Goal: Task Accomplishment & Management: Manage account settings

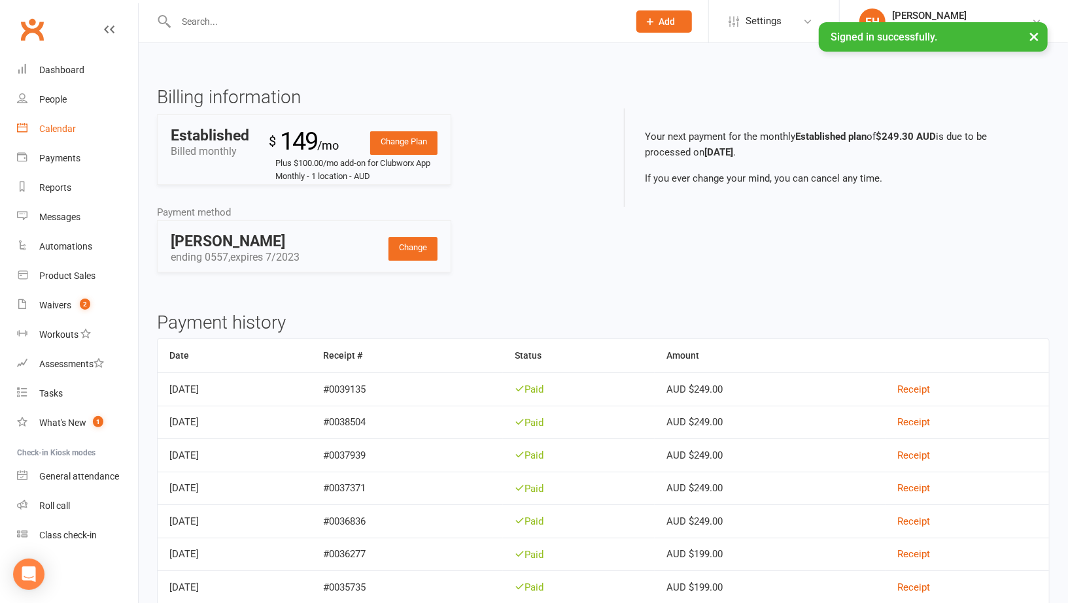
click at [63, 130] on div "Calendar" at bounding box center [57, 129] width 37 height 10
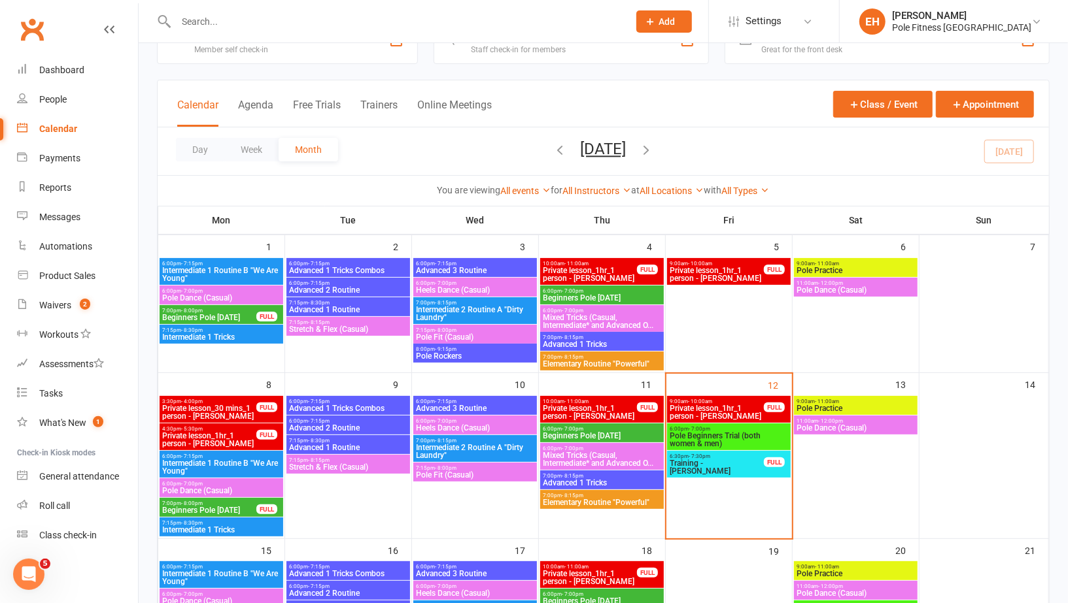
scroll to position [48, 0]
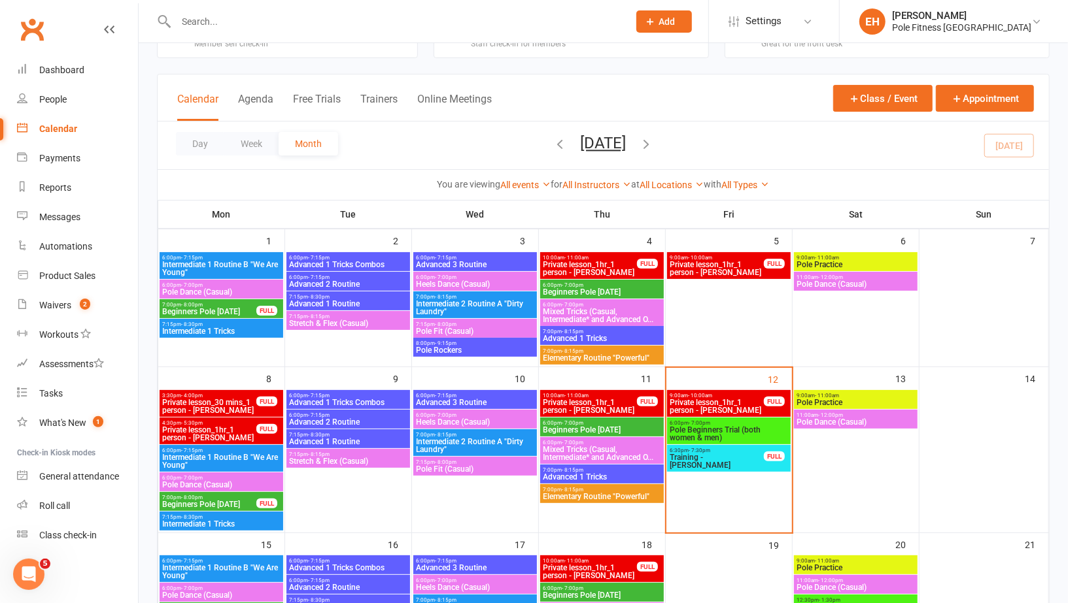
click at [720, 426] on span "Pole Beginners Trial (both women & men)" at bounding box center [728, 434] width 118 height 16
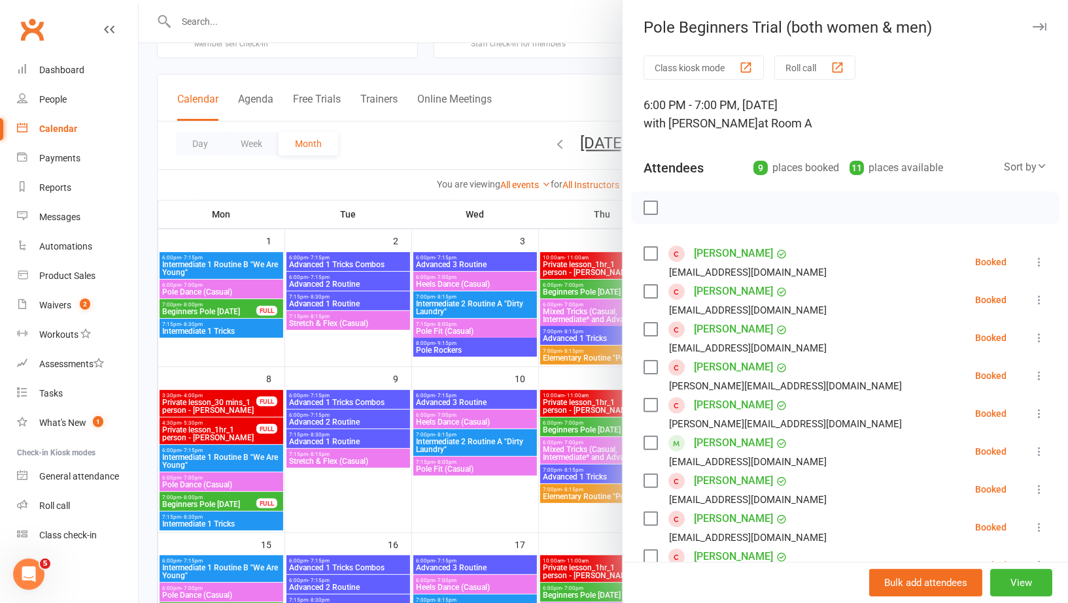
click at [727, 252] on link "Melissa Akarcay" at bounding box center [733, 253] width 79 height 21
click at [725, 290] on link "Shauna Browne" at bounding box center [733, 291] width 79 height 21
click at [718, 331] on link "Stacey-Ann Clements" at bounding box center [733, 329] width 79 height 21
click at [714, 363] on link "Brett Gordon" at bounding box center [733, 367] width 79 height 21
click at [711, 401] on link "Olivia Middleton" at bounding box center [733, 405] width 79 height 21
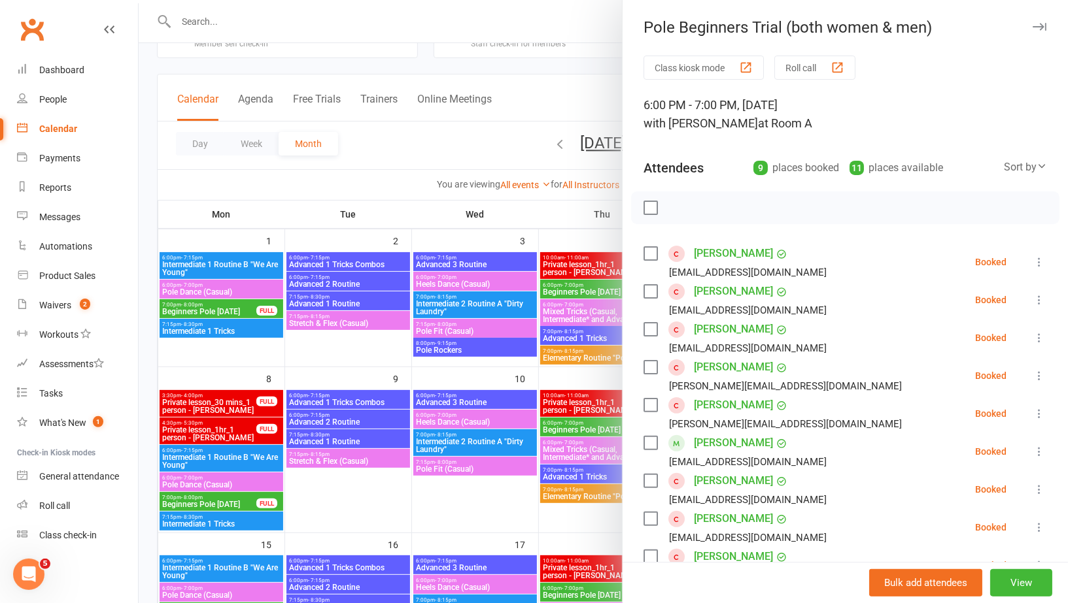
click at [713, 441] on link "Ellyse Pashen" at bounding box center [733, 443] width 79 height 21
click at [717, 476] on link "Cassandra Puchalski" at bounding box center [733, 481] width 79 height 21
click at [712, 515] on link "Gillian Thompson" at bounding box center [733, 519] width 79 height 21
click at [705, 555] on link "[PERSON_NAME]" at bounding box center [733, 557] width 79 height 21
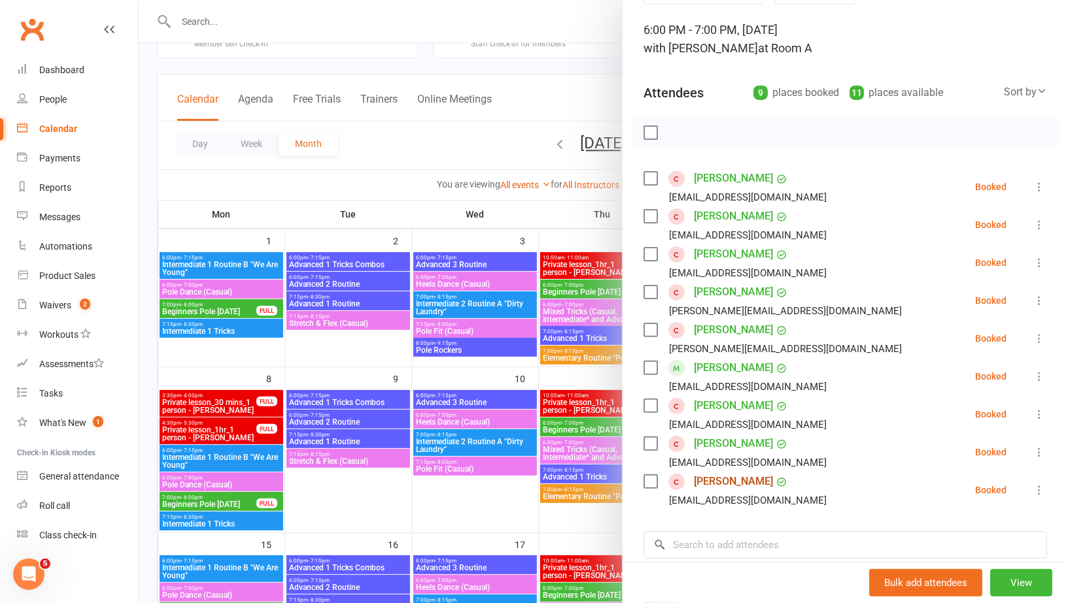
scroll to position [79, 0]
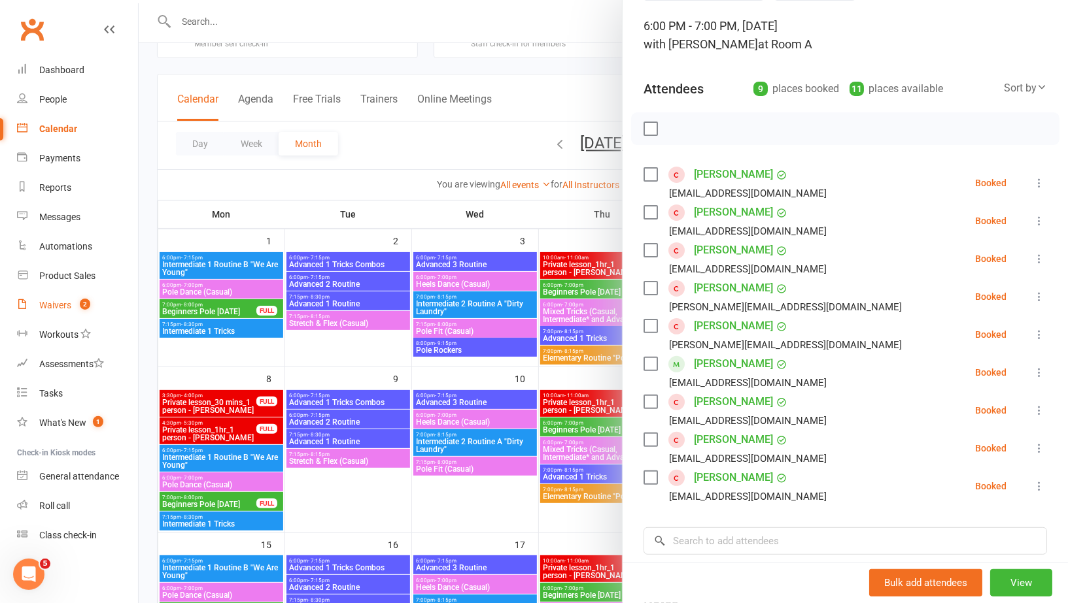
click at [63, 303] on div "Waivers" at bounding box center [55, 305] width 32 height 10
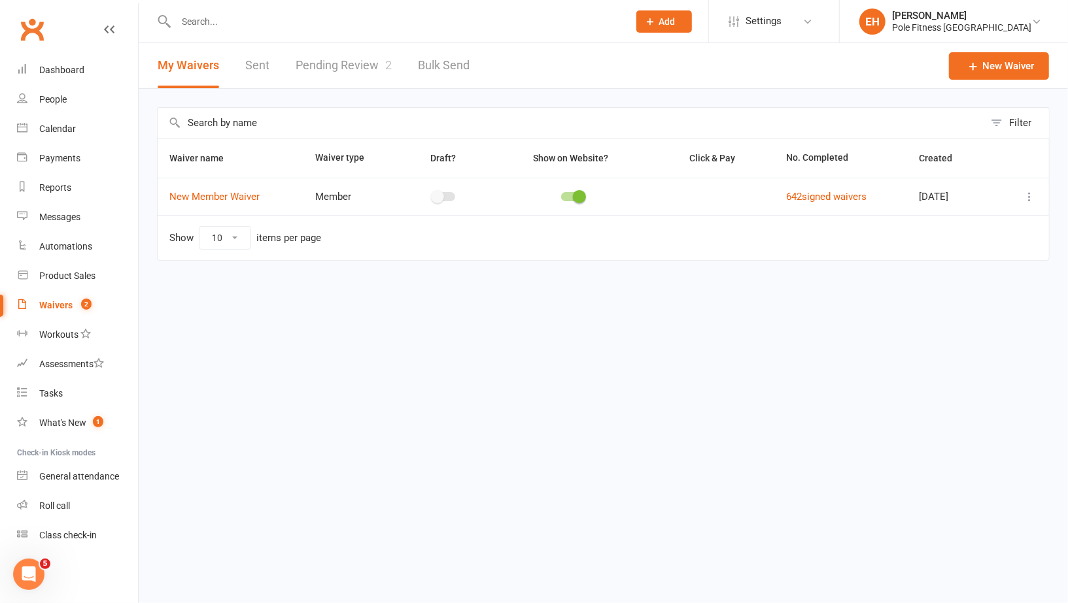
click at [349, 62] on link "Pending Review 2" at bounding box center [343, 65] width 96 height 45
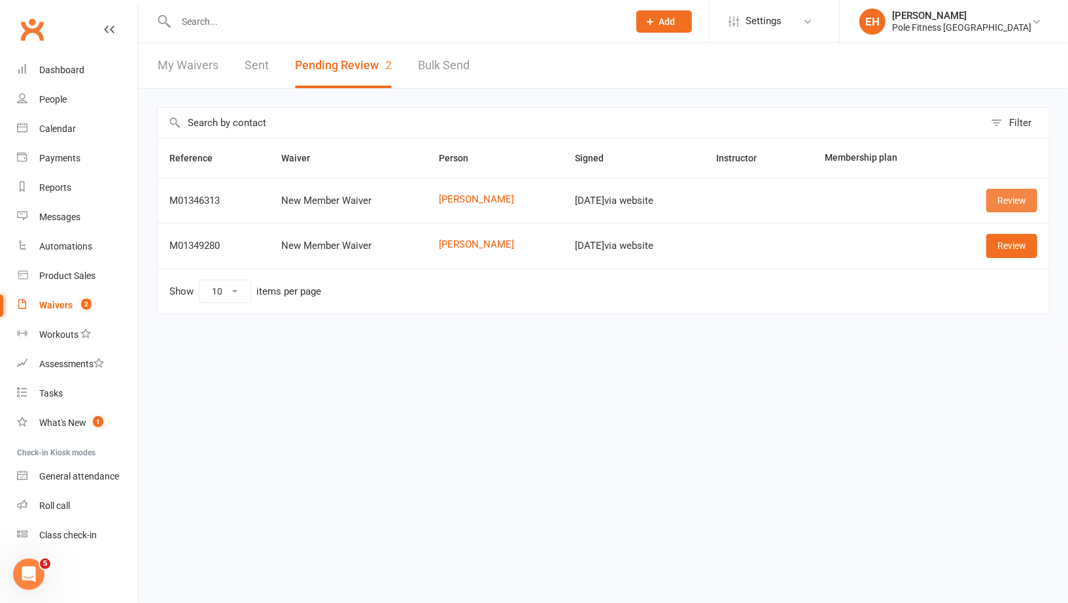
click at [998, 199] on link "Review" at bounding box center [1011, 201] width 51 height 24
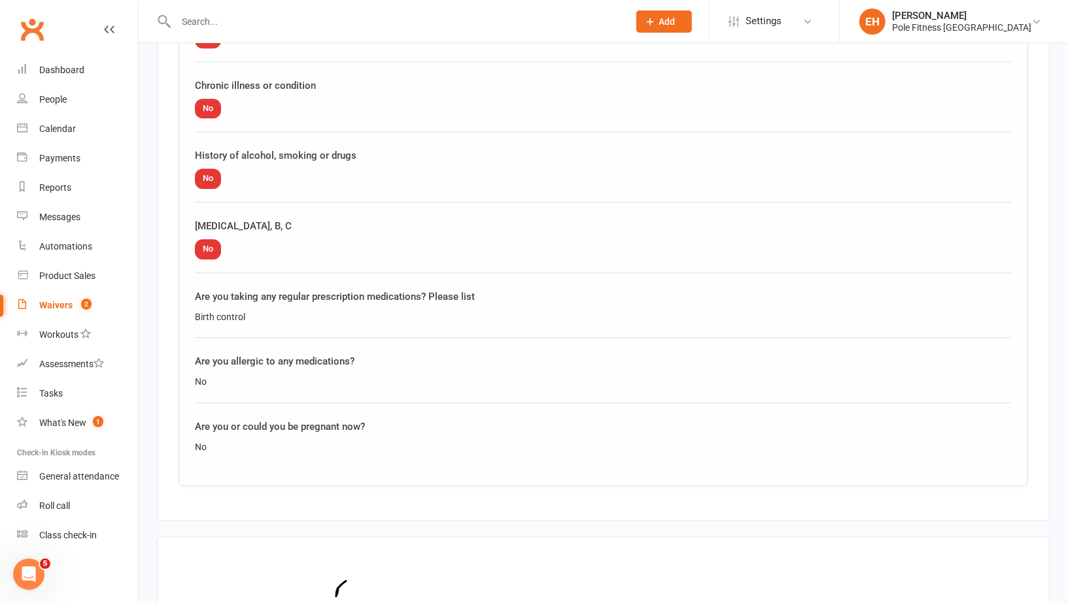
scroll to position [2131, 0]
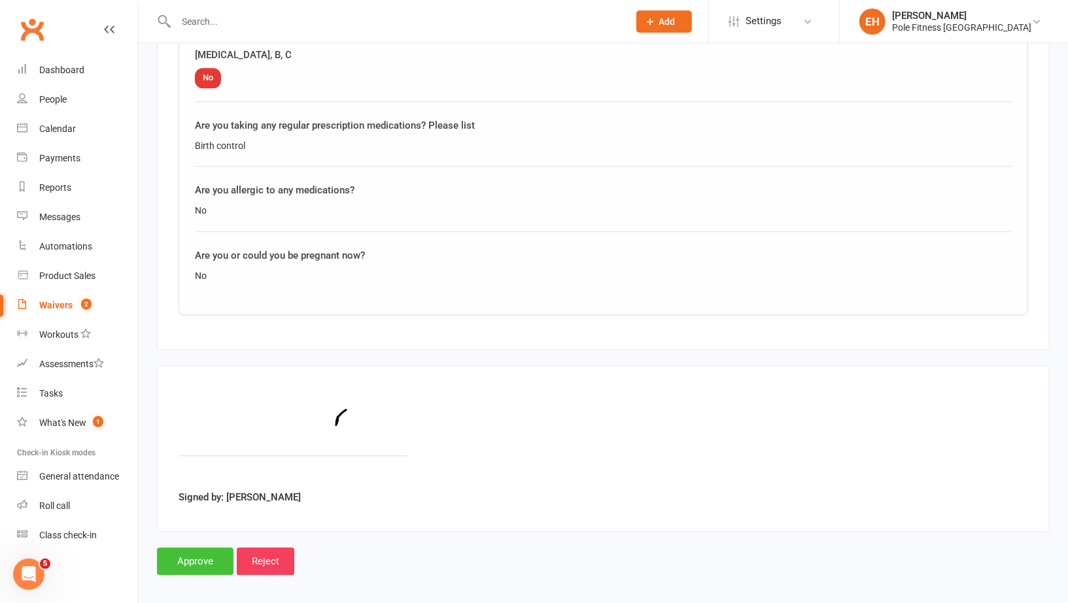
click at [190, 558] on input "Approve" at bounding box center [195, 561] width 76 height 27
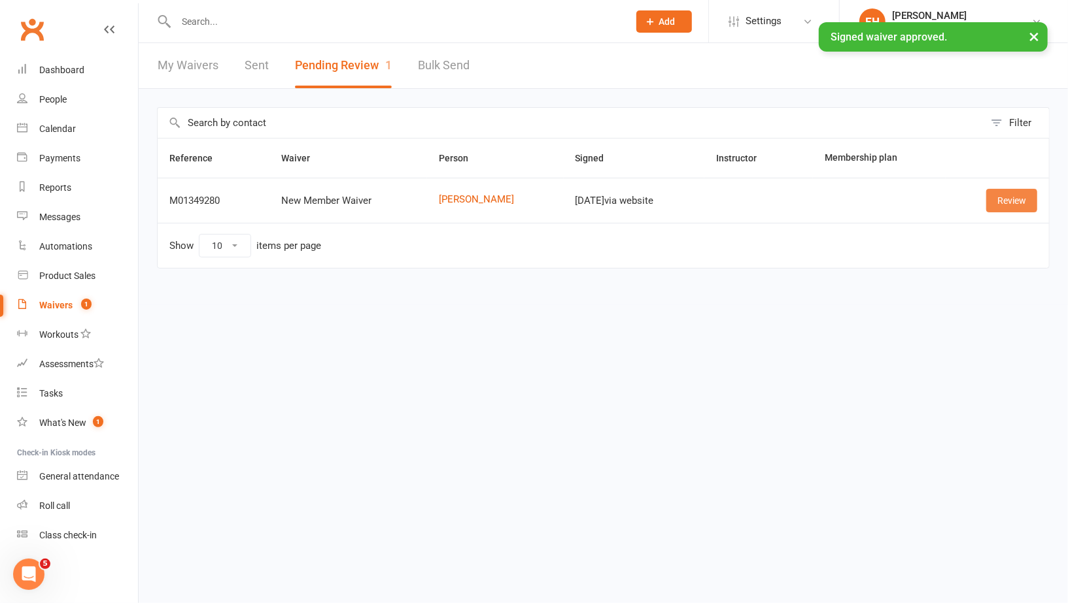
click at [1013, 200] on link "Review" at bounding box center [1011, 201] width 51 height 24
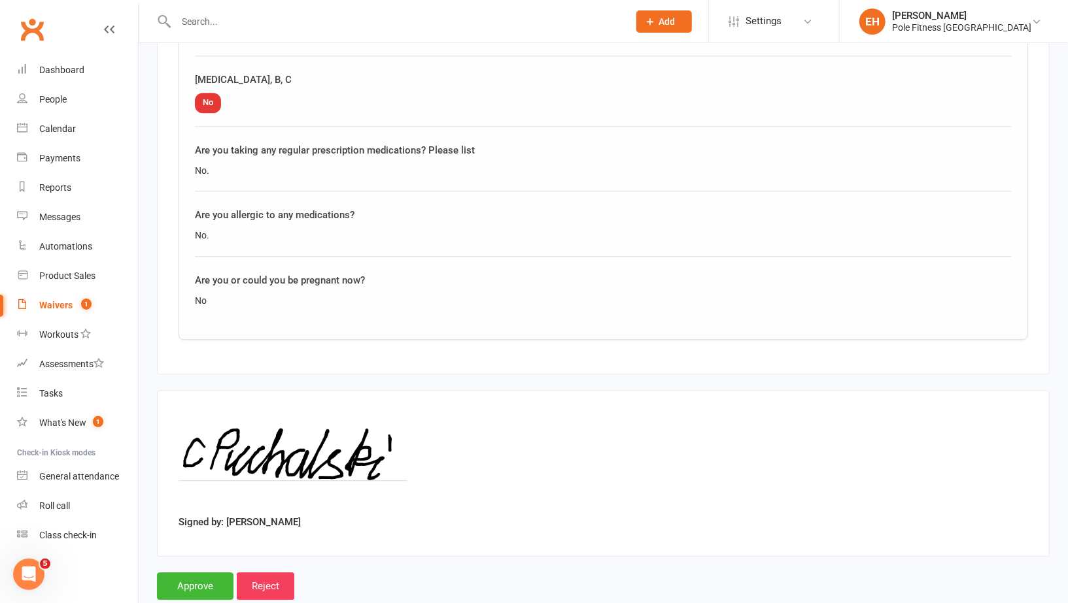
scroll to position [2131, 0]
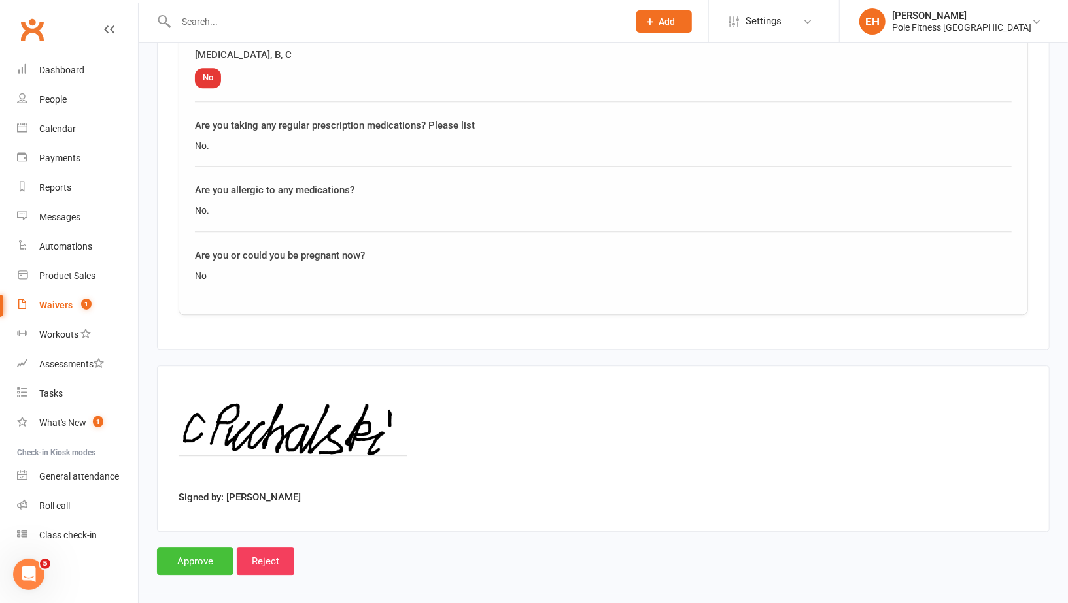
click at [195, 548] on input "Approve" at bounding box center [195, 561] width 76 height 27
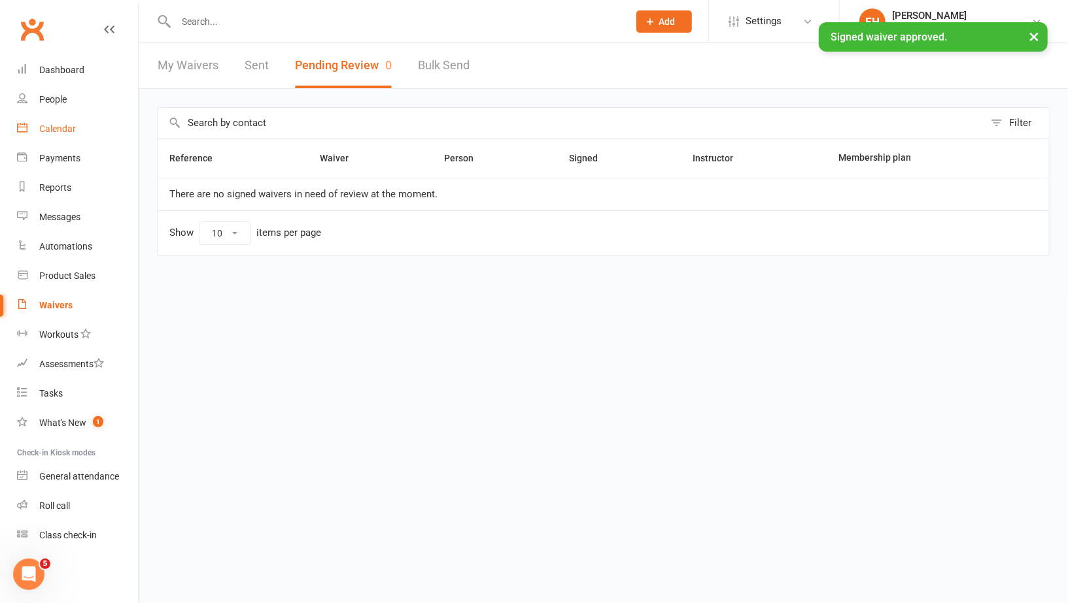
click at [63, 127] on div "Calendar" at bounding box center [57, 129] width 37 height 10
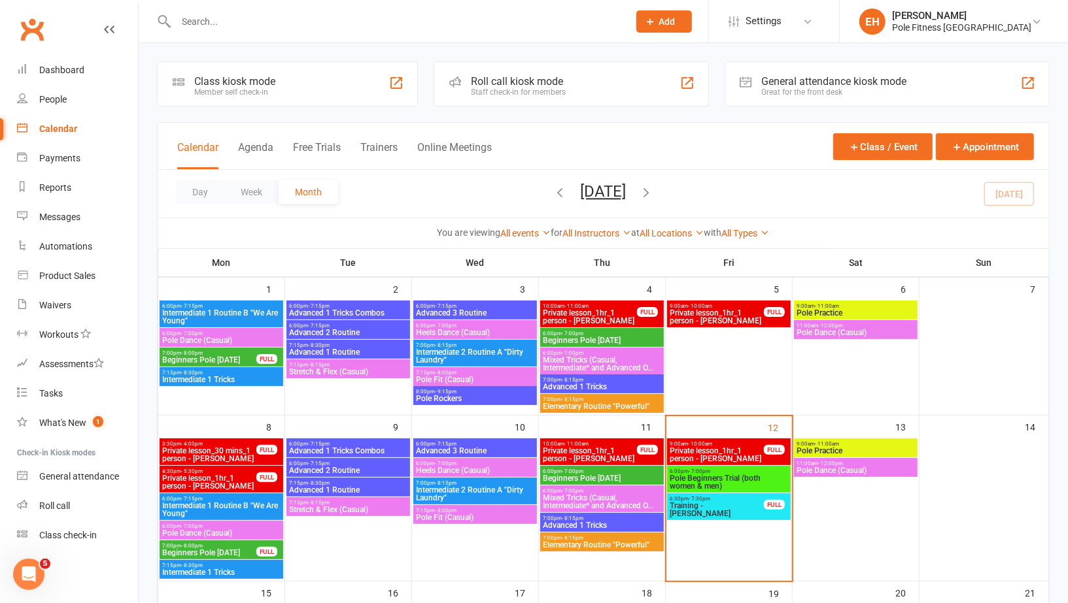
click at [726, 475] on span "Pole Beginners Trial (both women & men)" at bounding box center [728, 483] width 118 height 16
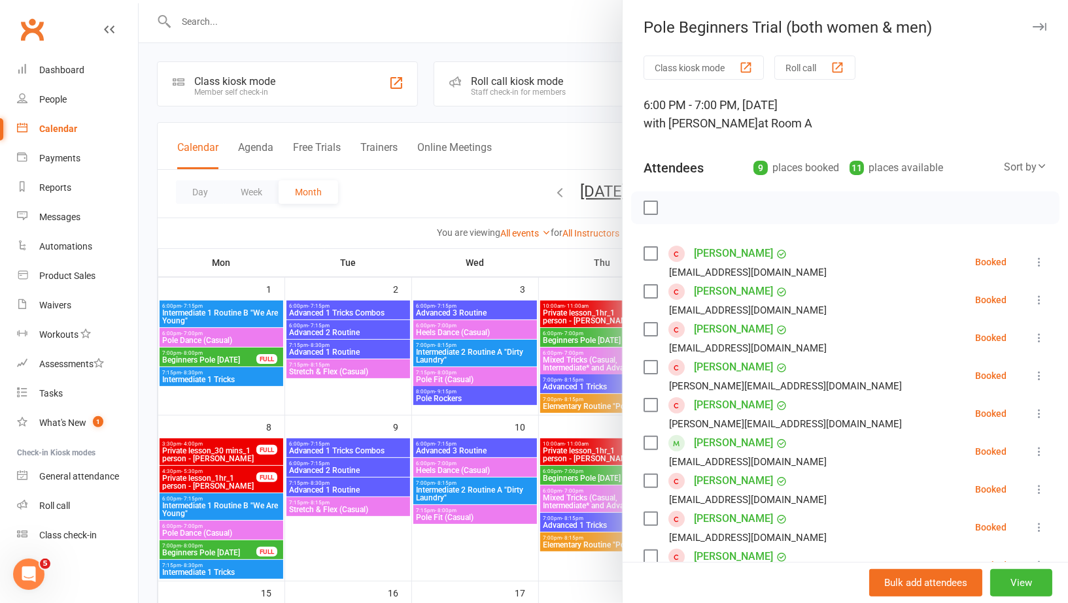
click at [1043, 297] on icon at bounding box center [1038, 300] width 13 height 13
click at [977, 383] on link "Check in" at bounding box center [981, 378] width 129 height 26
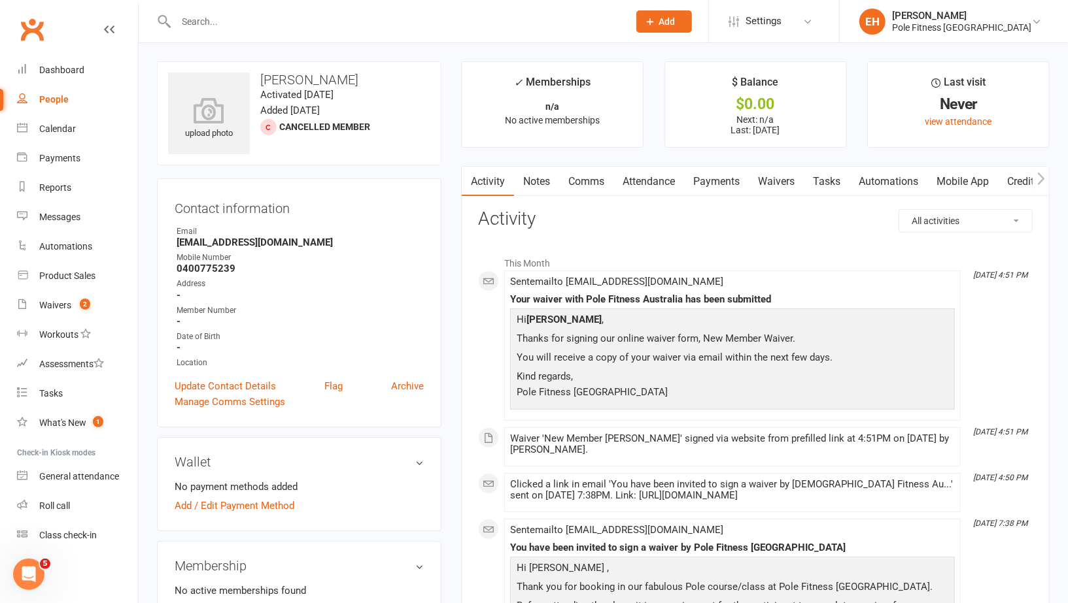
click at [777, 182] on link "Waivers" at bounding box center [776, 182] width 55 height 30
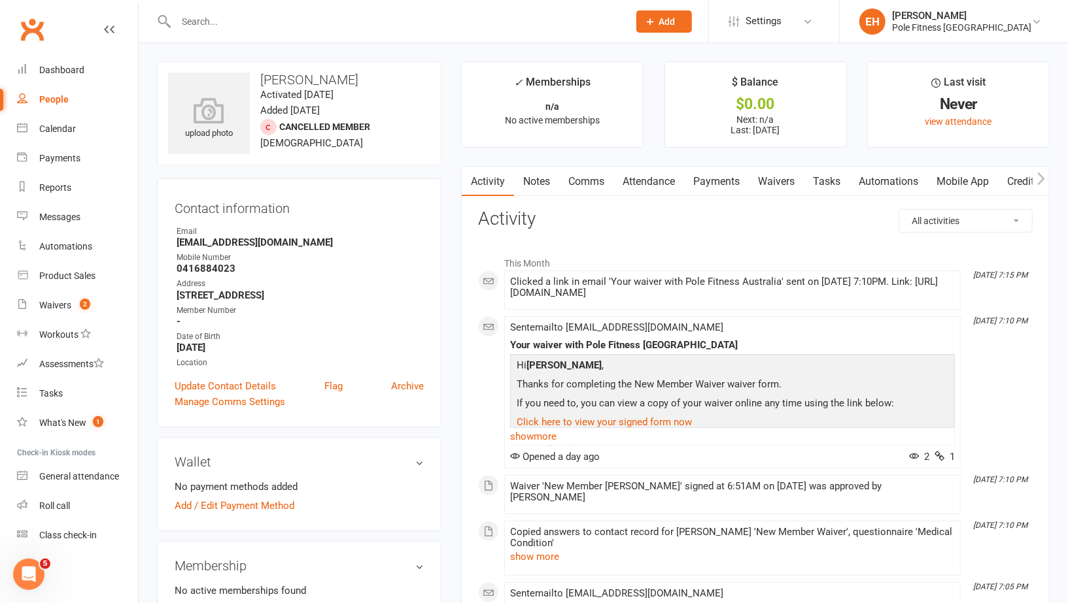
click at [781, 186] on link "Waivers" at bounding box center [776, 182] width 55 height 30
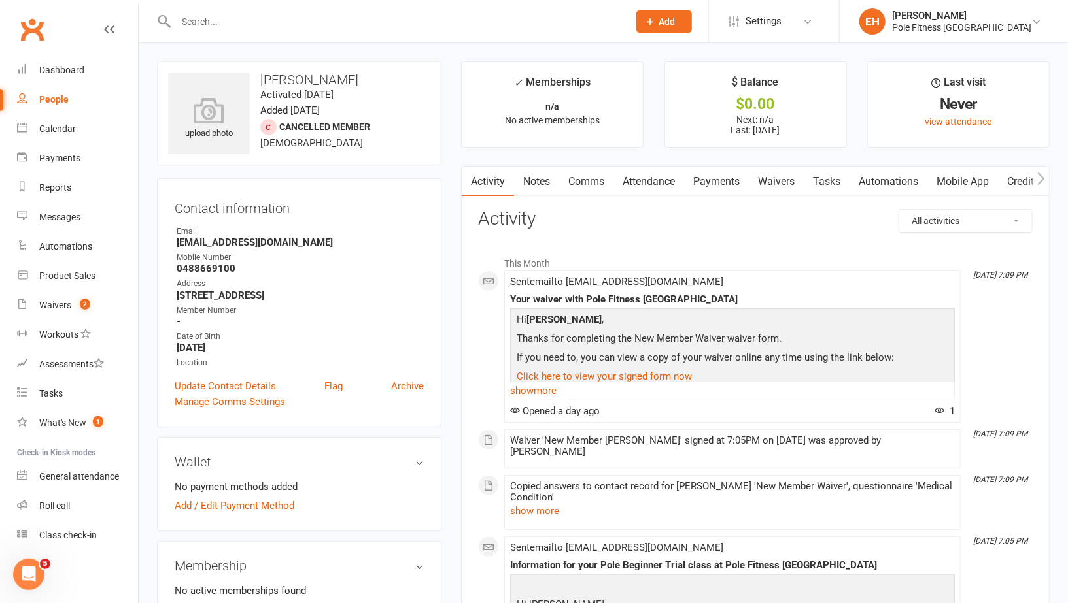
click at [768, 182] on link "Waivers" at bounding box center [776, 182] width 55 height 30
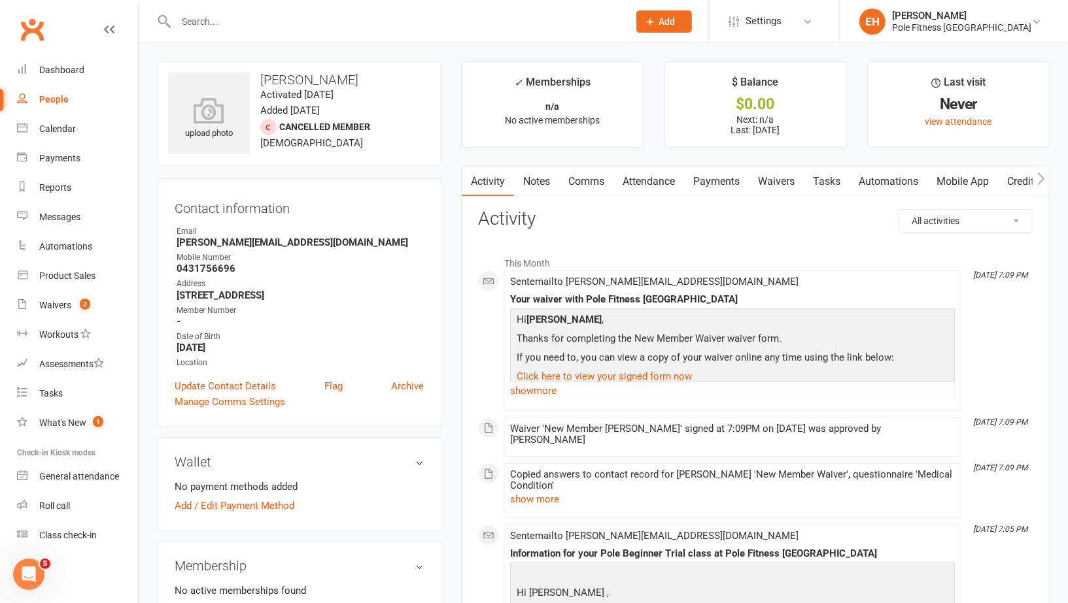
click at [779, 180] on link "Waivers" at bounding box center [776, 182] width 55 height 30
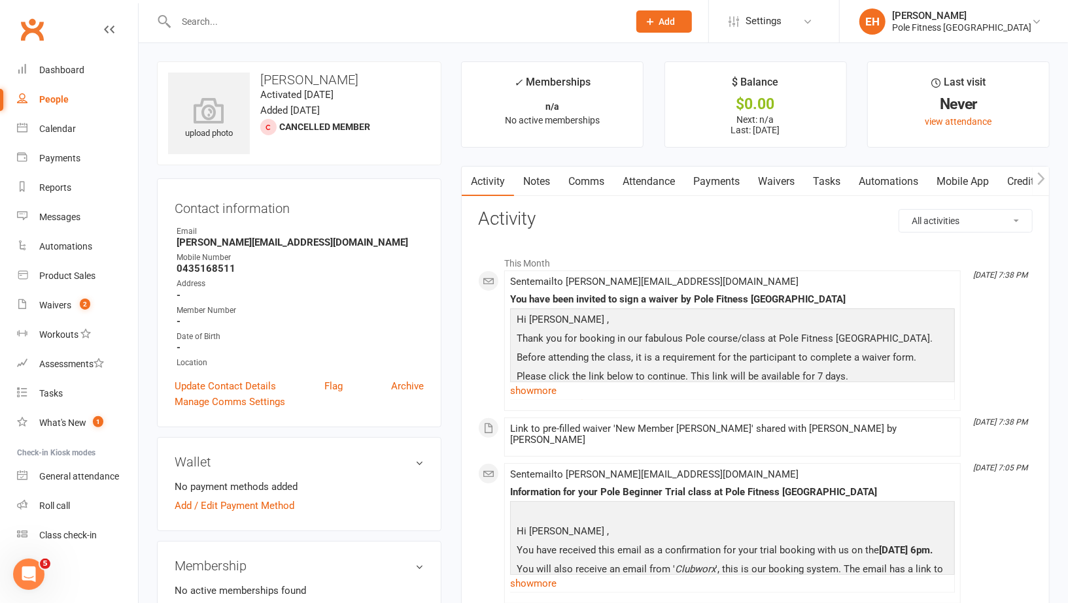
click at [779, 183] on link "Waivers" at bounding box center [776, 182] width 55 height 30
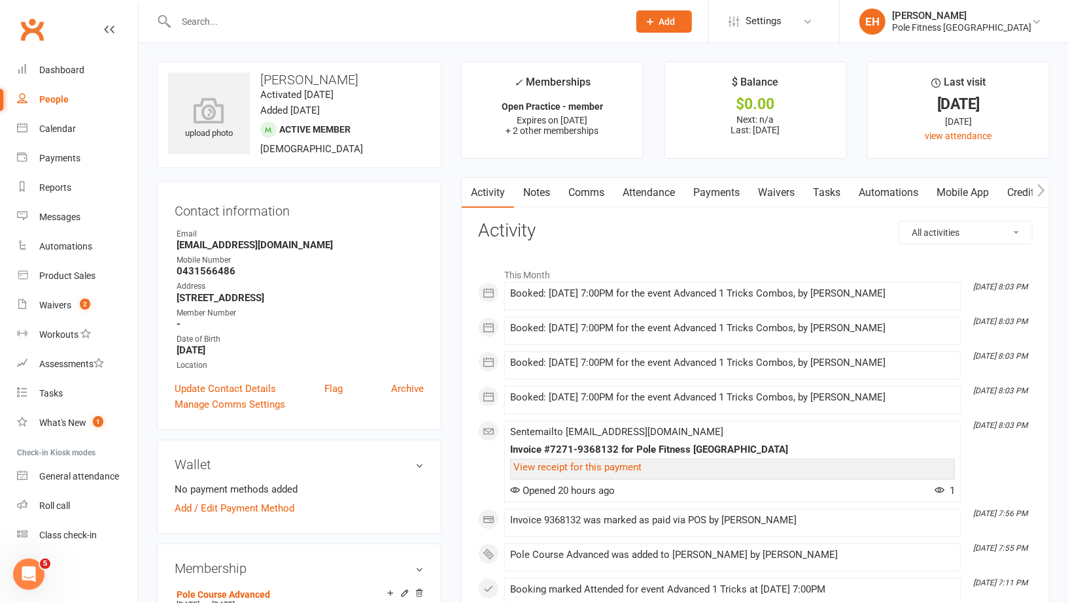
click at [771, 190] on link "Waivers" at bounding box center [776, 193] width 55 height 30
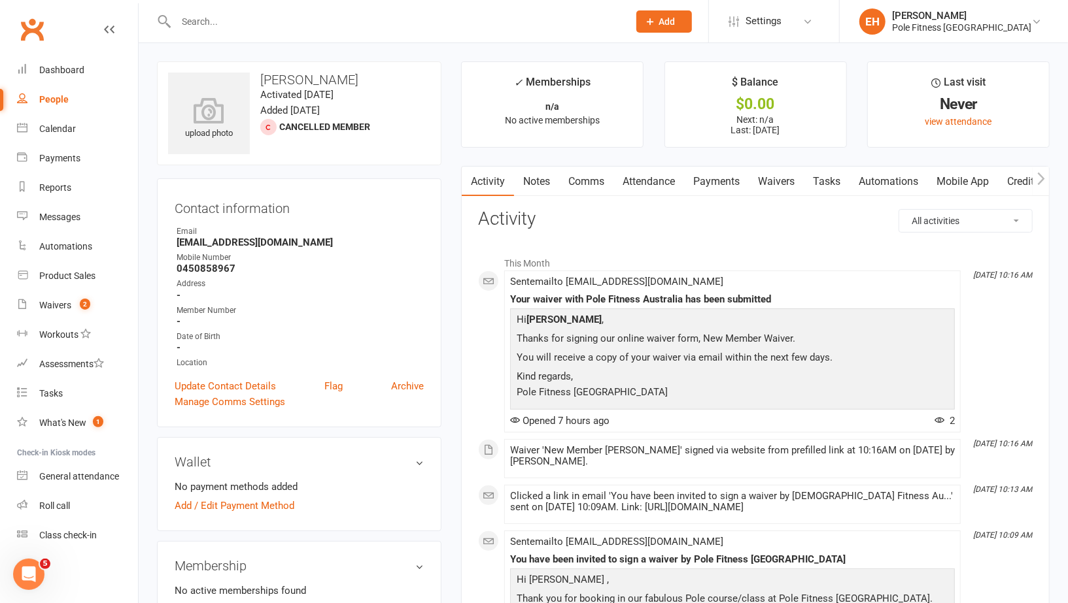
click at [783, 181] on link "Waivers" at bounding box center [776, 182] width 55 height 30
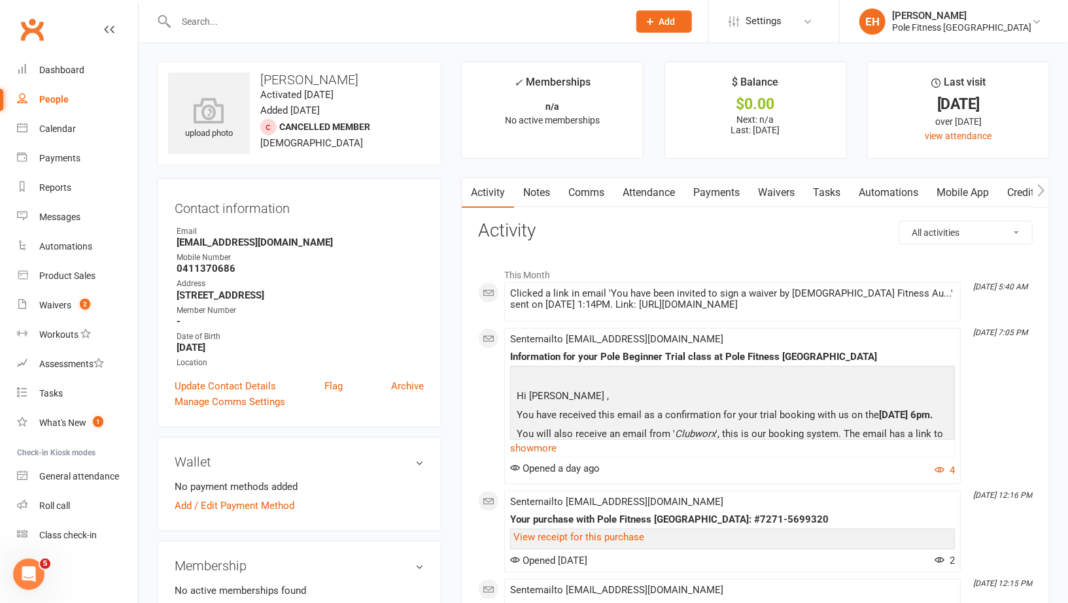
click at [774, 186] on link "Waivers" at bounding box center [776, 193] width 55 height 30
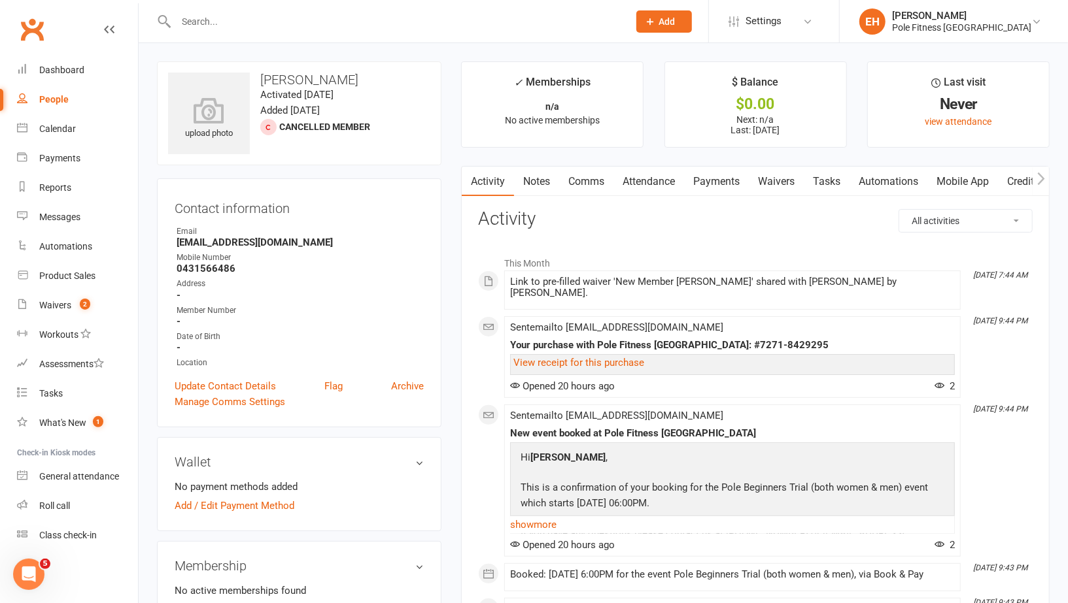
click at [783, 184] on link "Waivers" at bounding box center [776, 182] width 55 height 30
